Goal: Find specific page/section: Find specific page/section

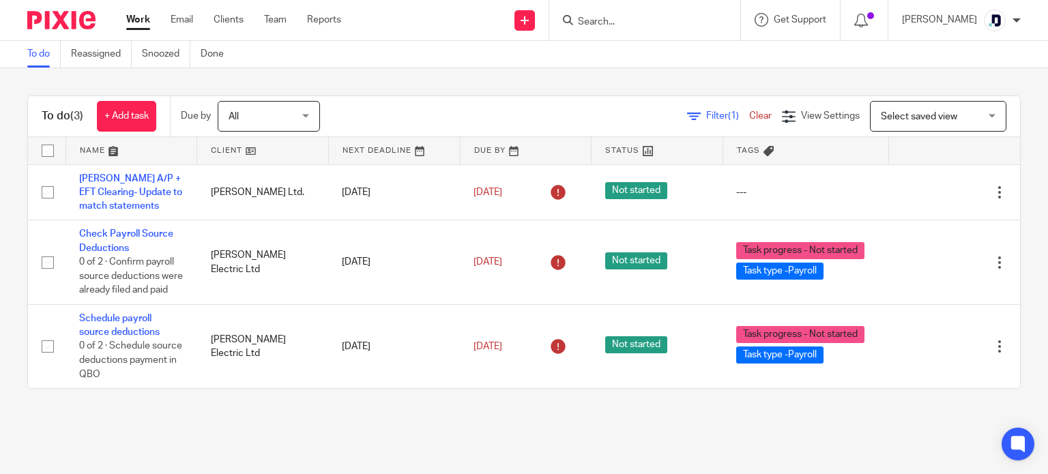
click at [642, 25] on input "Search" at bounding box center [638, 22] width 123 height 12
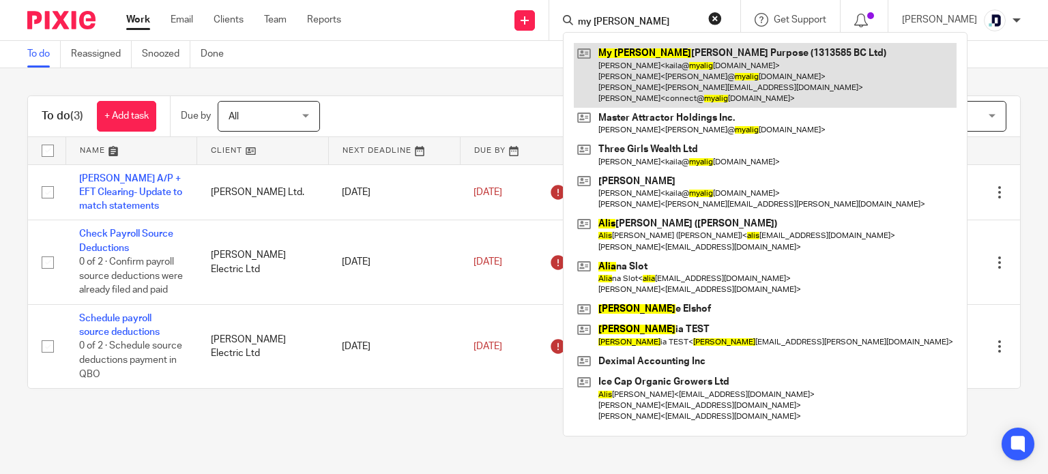
type input "my alig"
click at [633, 53] on link at bounding box center [765, 75] width 383 height 65
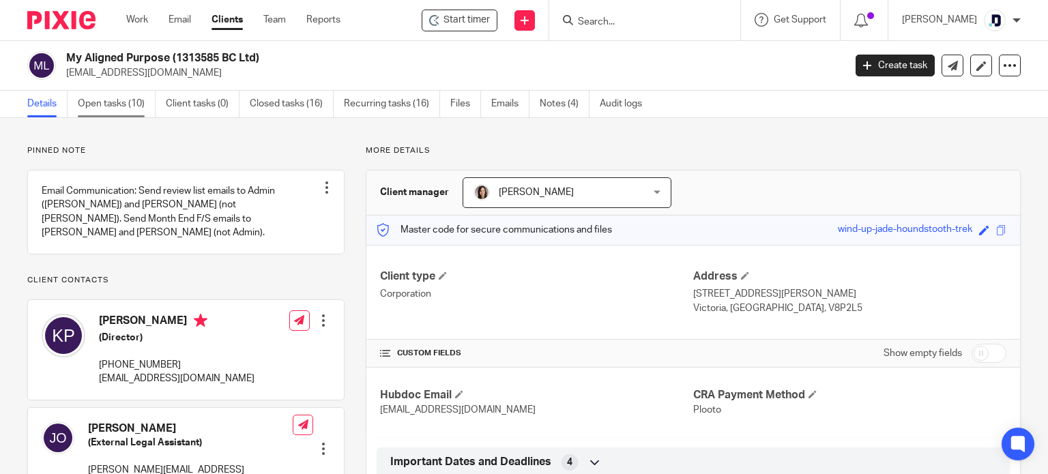
click at [123, 111] on link "Open tasks (10)" at bounding box center [117, 104] width 78 height 27
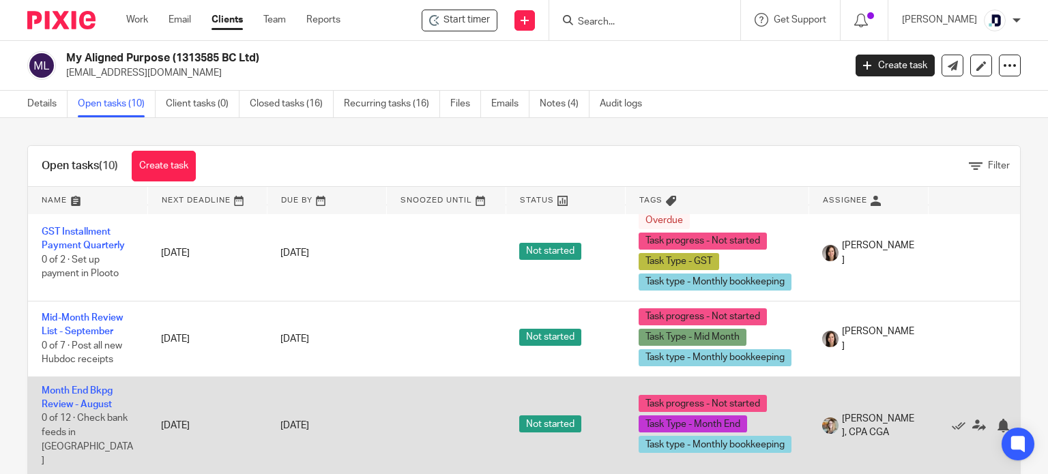
scroll to position [554, 0]
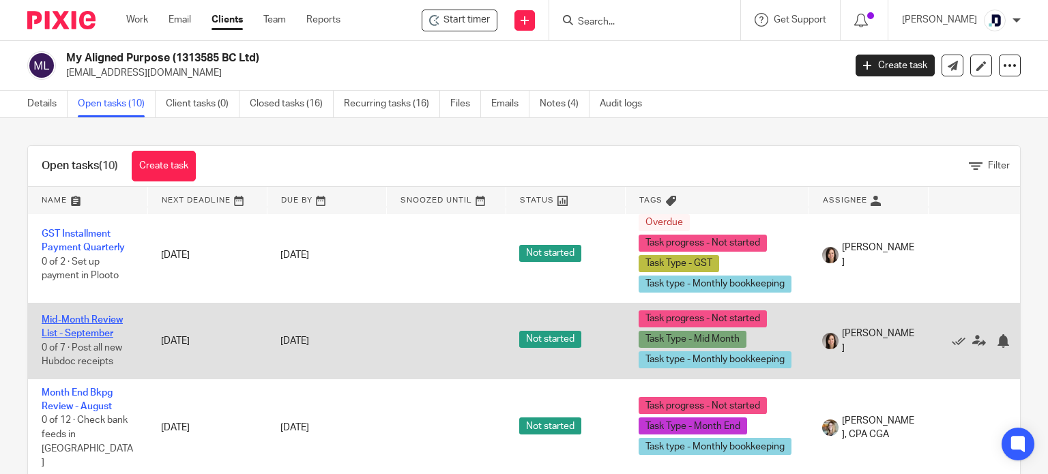
click at [90, 327] on link "Mid-Month Review List - September" at bounding box center [82, 326] width 81 height 23
